Goal: Communication & Community: Ask a question

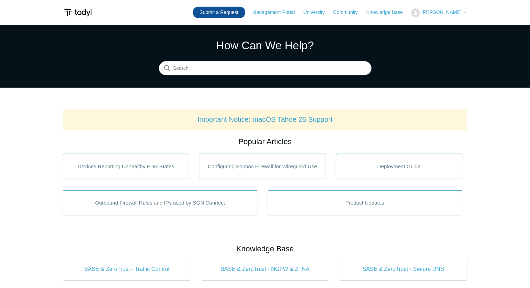
click at [238, 10] on link "Submit a Request" at bounding box center [219, 13] width 53 height 12
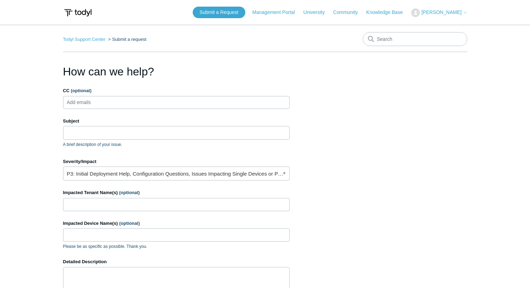
click at [105, 103] on input "CC (optional)" at bounding box center [85, 102] width 42 height 10
click at [97, 134] on input "Subject" at bounding box center [176, 132] width 227 height 13
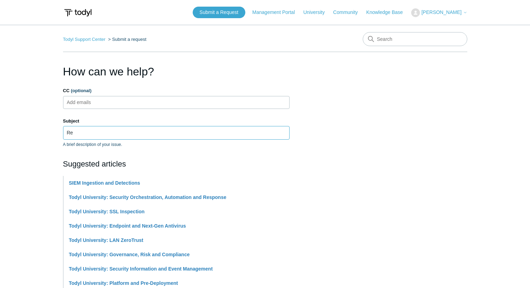
type input "R"
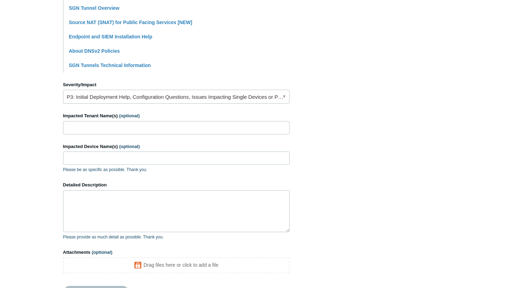
scroll to position [247, 0]
type input "Using DNS to redirect to internal web server"
click at [204, 97] on link "P3: Initial Deployment Help, Configuration Questions, Issues Impacting Single D…" at bounding box center [176, 96] width 227 height 14
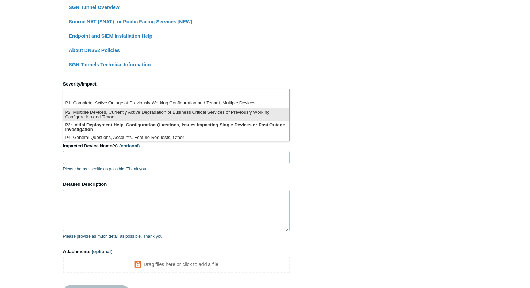
click at [197, 115] on li "P2: Multiple Devices, Currently Active Degradation of Business Critical Service…" at bounding box center [176, 114] width 226 height 13
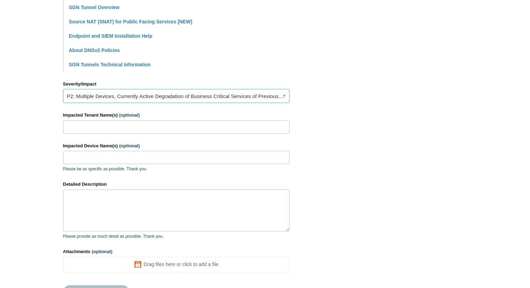
click at [198, 99] on link "P2: Multiple Devices, Currently Active Degradation of Business Critical Service…" at bounding box center [176, 96] width 227 height 14
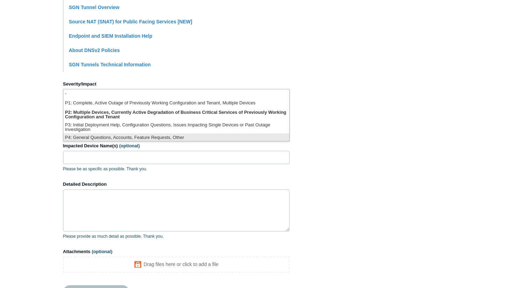
scroll to position [2, 0]
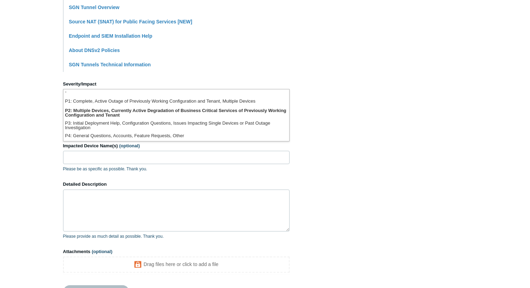
click at [333, 172] on section "How can we help? CC (optional) Add emails Subject Using DNS to redirect to inte…" at bounding box center [265, 61] width 405 height 491
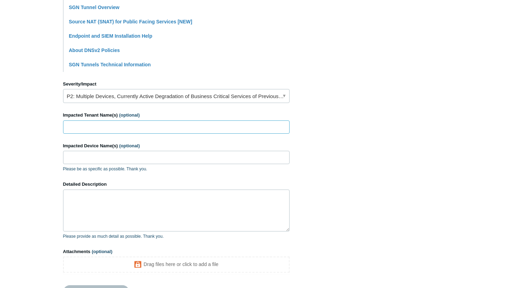
click at [236, 130] on input "Impacted Tenant Name(s) (optional)" at bounding box center [176, 126] width 227 height 13
click at [217, 199] on textarea "Detailed Description" at bounding box center [176, 210] width 227 height 42
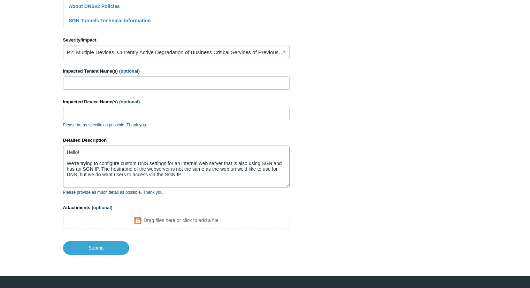
scroll to position [1, 0]
click at [129, 183] on textarea "Hello! We're trying to configure custom DNS settings for an internal web server…" at bounding box center [176, 166] width 227 height 42
click at [190, 182] on textarea "Hello! We're trying to configure custom DNS settings for an internal web server…" at bounding box center [176, 166] width 227 height 42
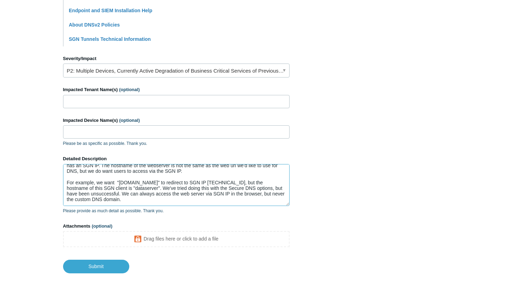
scroll to position [273, 0]
click at [165, 192] on textarea "Hello! We're trying to configure custom DNS settings for an internal web server…" at bounding box center [176, 184] width 227 height 42
click at [196, 195] on textarea "Hello! We're trying to configure custom DNS settings for an internal web server…" at bounding box center [176, 184] width 227 height 42
type textarea "Hello! We're trying to configure custom DNS settings for an internal web server…"
click at [105, 268] on input "Submit" at bounding box center [96, 266] width 66 height 14
